Goal: Transaction & Acquisition: Purchase product/service

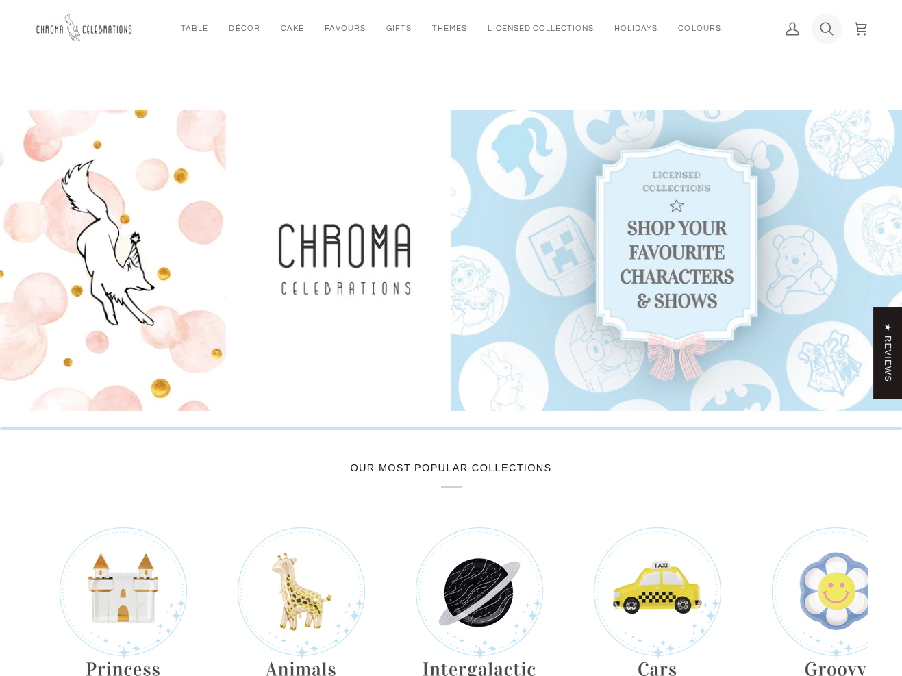
click at [823, 31] on icon at bounding box center [827, 29] width 12 height 12
paste input "Assiette noir et blanc"
type input "Assiette noir et blanc"
click at [34, 0] on button "Search" at bounding box center [44, 29] width 21 height 58
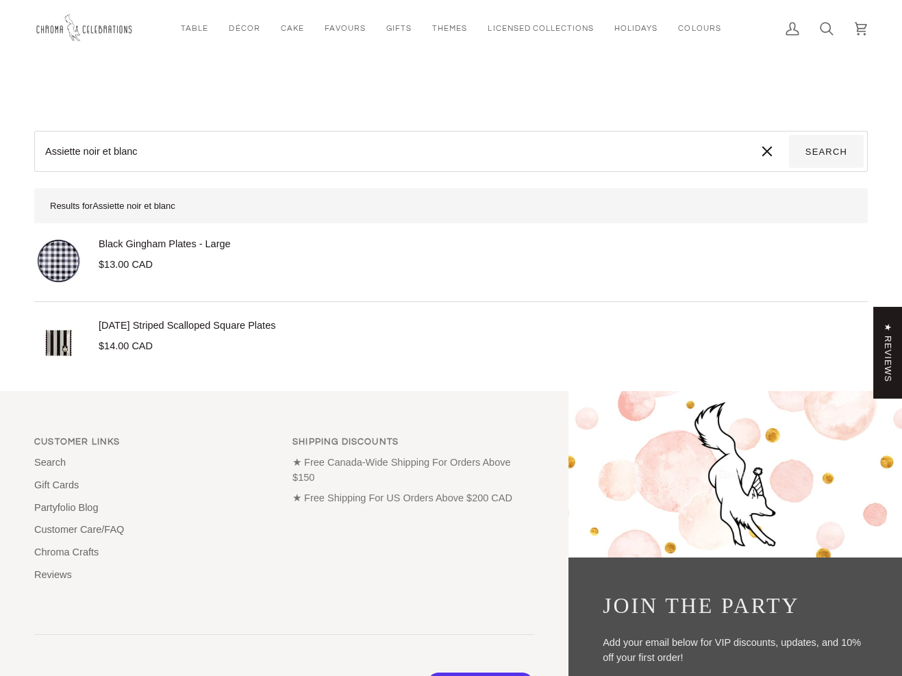
click at [111, 152] on input "Assiette noir et blanc" at bounding box center [391, 151] width 707 height 33
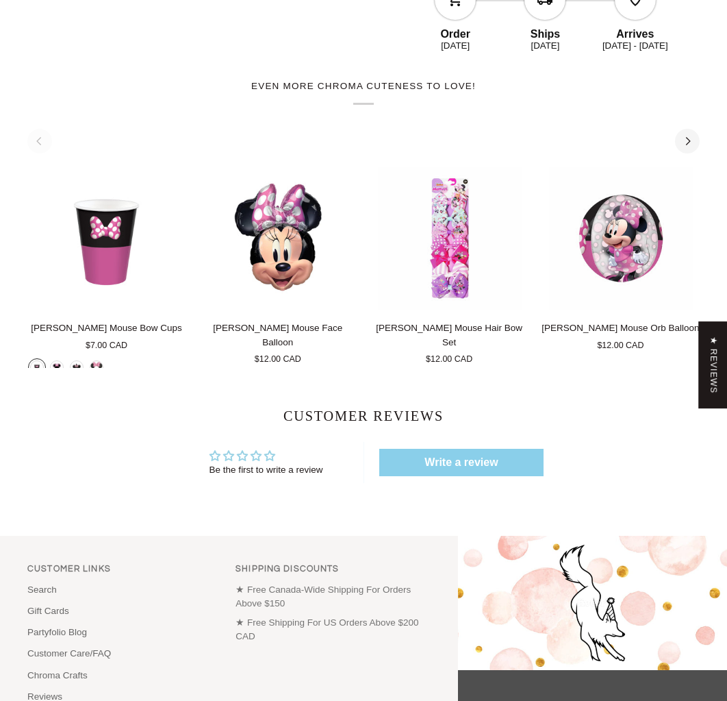
scroll to position [589, 0]
